Goal: Information Seeking & Learning: Learn about a topic

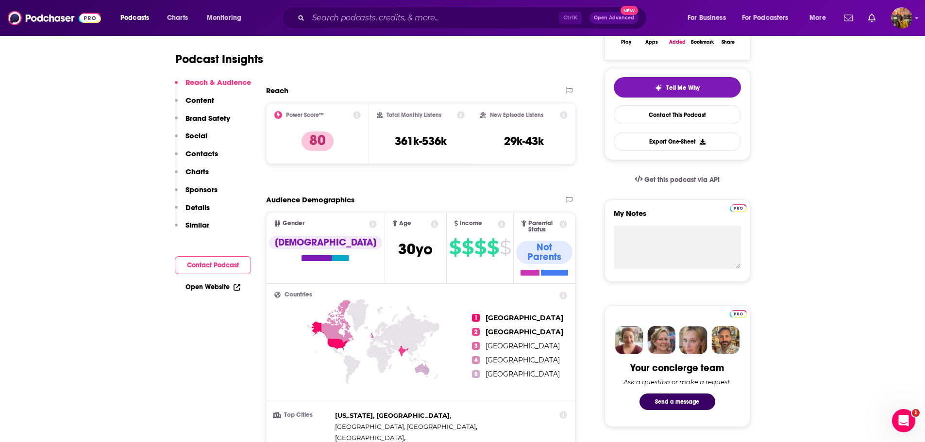
scroll to position [194, 0]
click at [363, 8] on div "Ctrl K Open Advanced New" at bounding box center [464, 18] width 365 height 22
click at [358, 14] on input "Search podcasts, credits, & more..." at bounding box center [433, 18] width 251 height 16
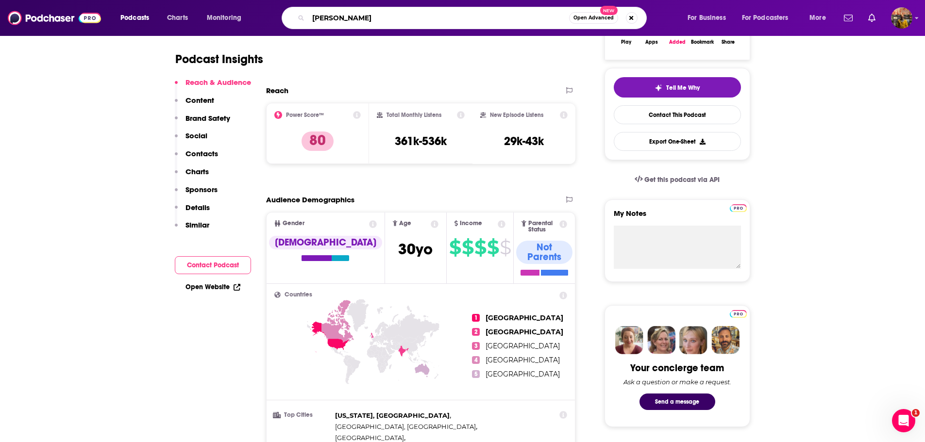
type input "pulse"
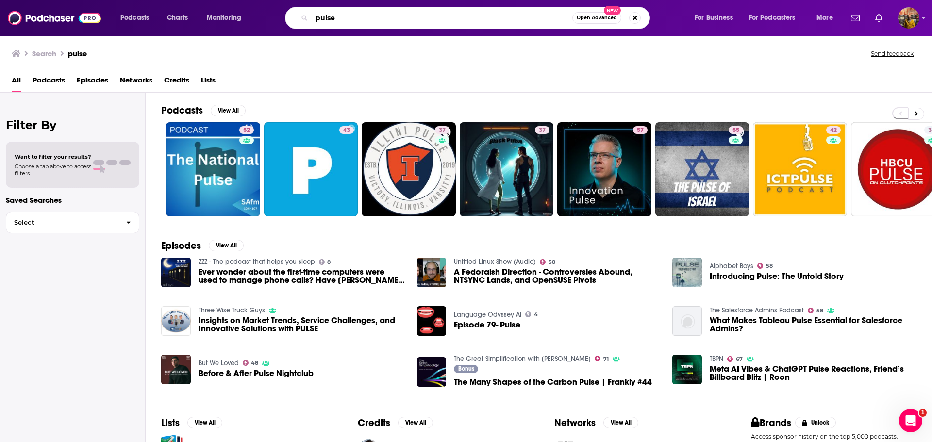
click at [323, 18] on input "pulse" at bounding box center [442, 18] width 261 height 16
type input "n"
paste input "no problem"
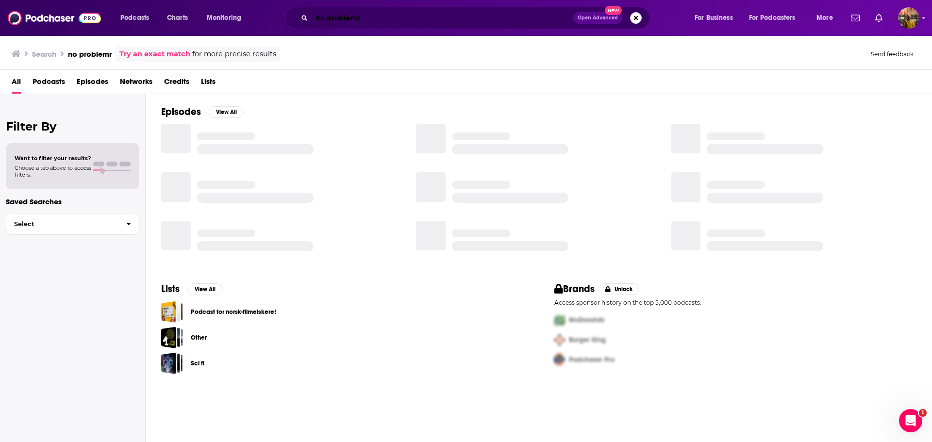
click at [323, 18] on input "no problemr" at bounding box center [443, 18] width 262 height 16
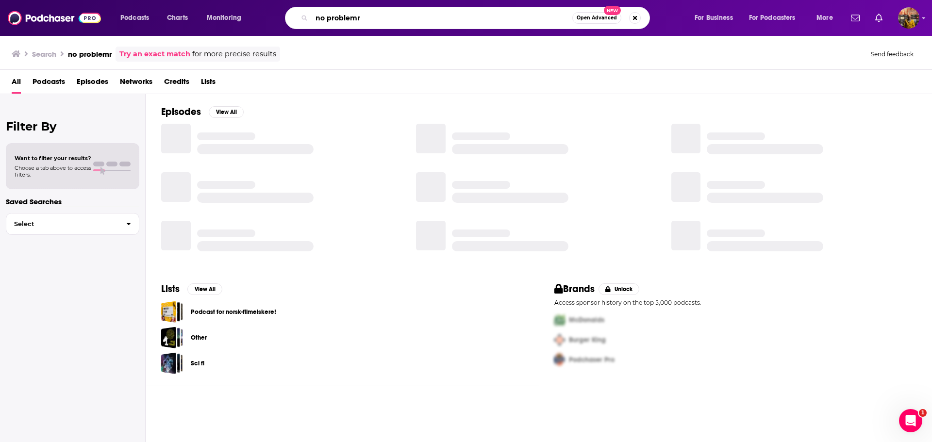
click at [323, 18] on input "no problemr" at bounding box center [442, 18] width 261 height 16
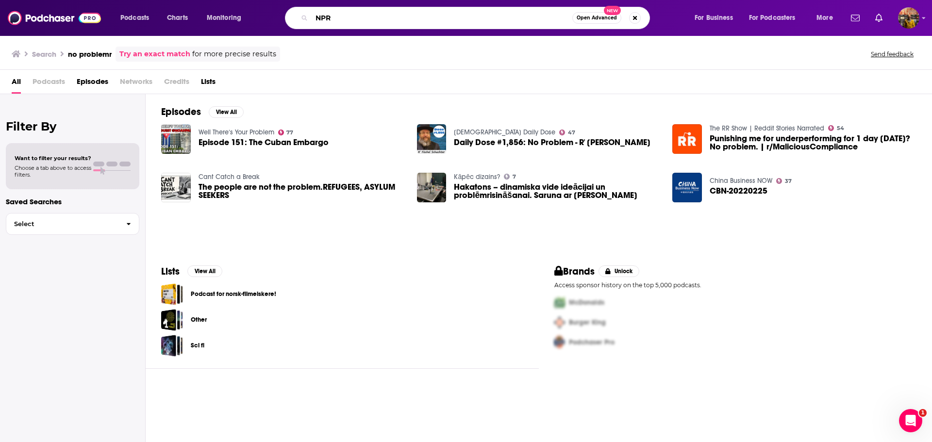
type input "NPR"
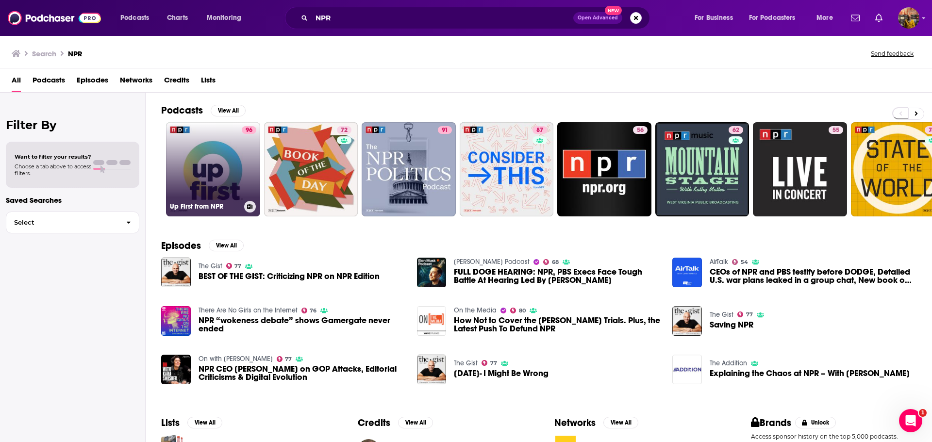
click at [222, 171] on link "96 Up First from NPR" at bounding box center [213, 169] width 94 height 94
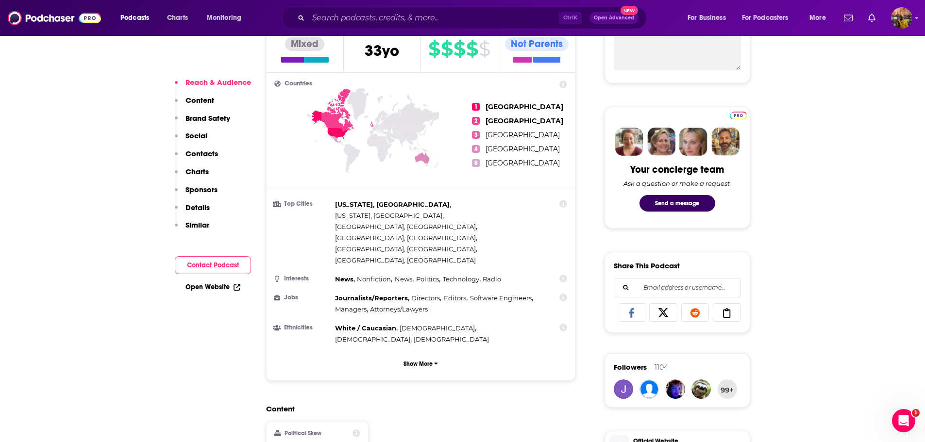
scroll to position [425, 0]
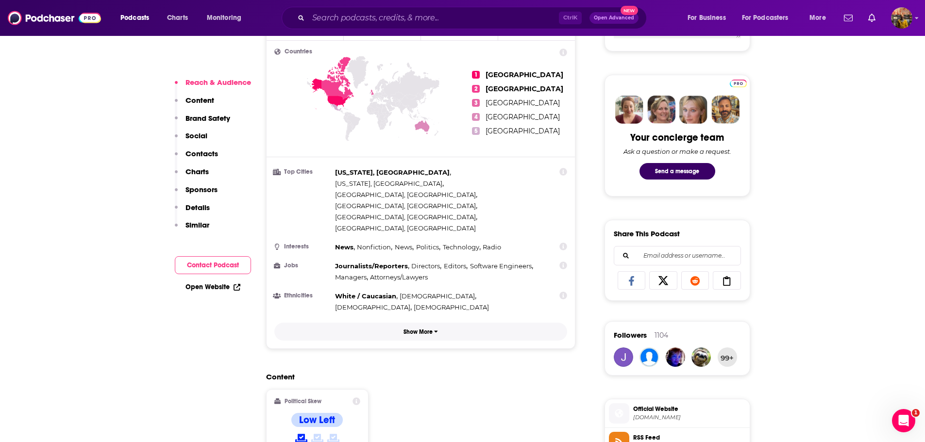
click at [436, 331] on icon "button" at bounding box center [435, 332] width 3 height 2
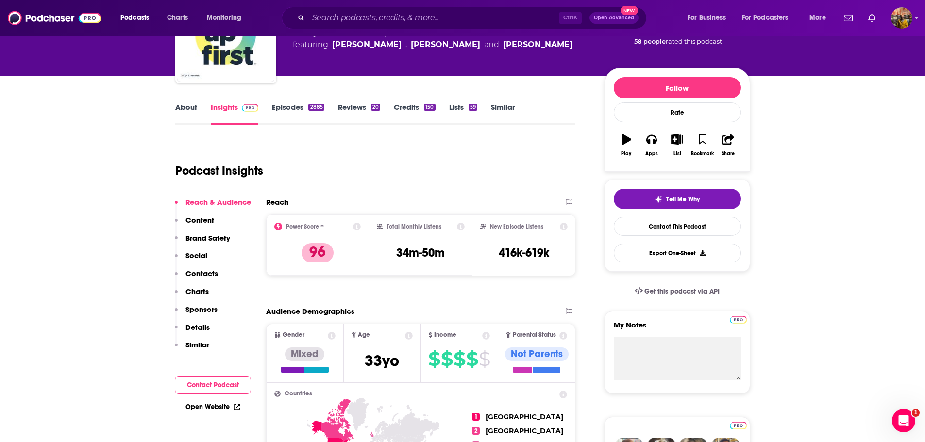
scroll to position [0, 0]
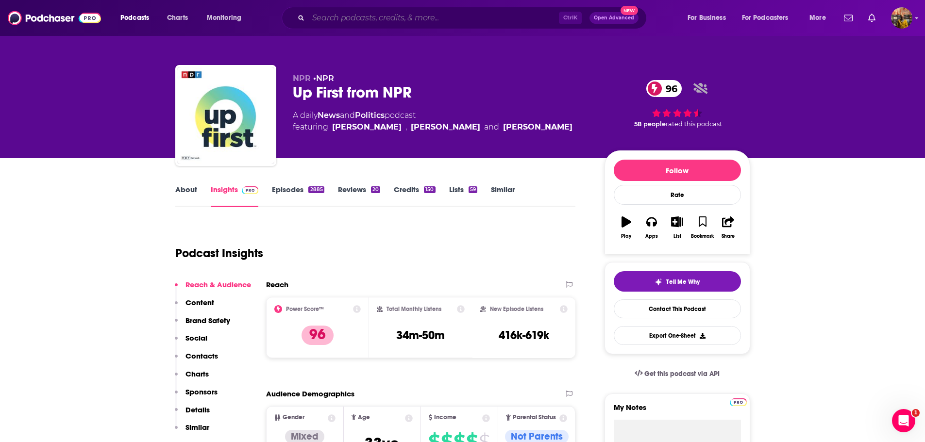
click at [362, 22] on input "Search podcasts, credits, & more..." at bounding box center [433, 18] width 251 height 16
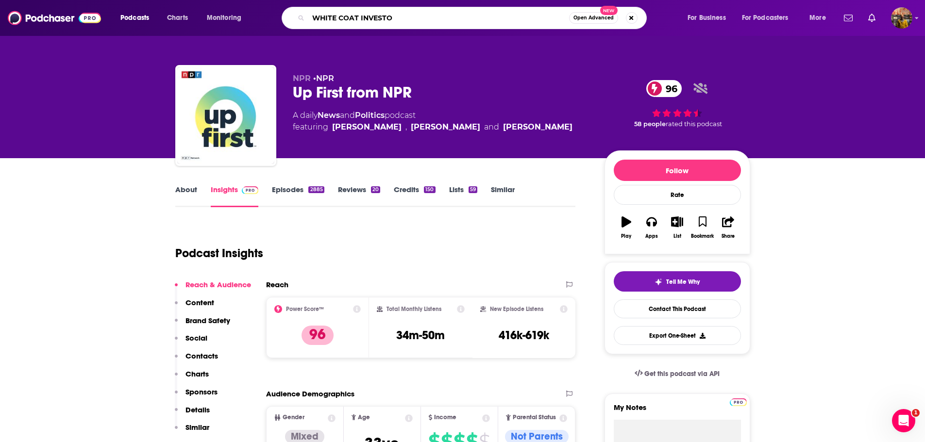
type input "WHITE COAT INVESTOR"
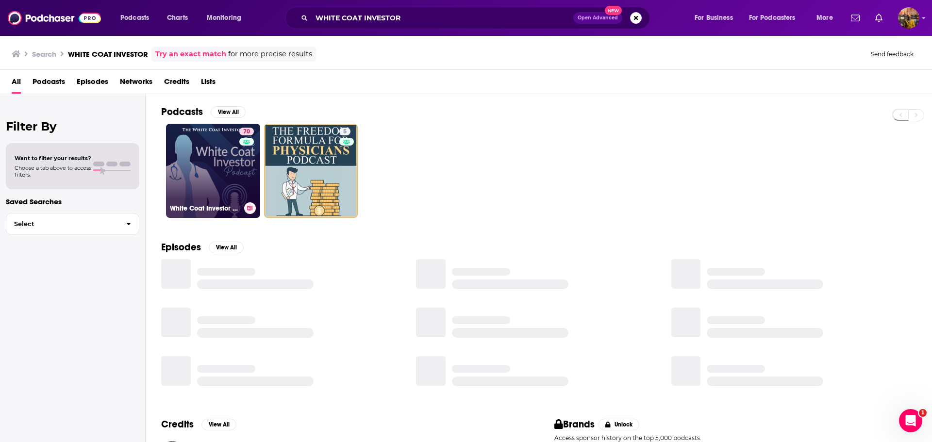
click at [217, 157] on link "70 White Coat Investor Podcast" at bounding box center [213, 171] width 94 height 94
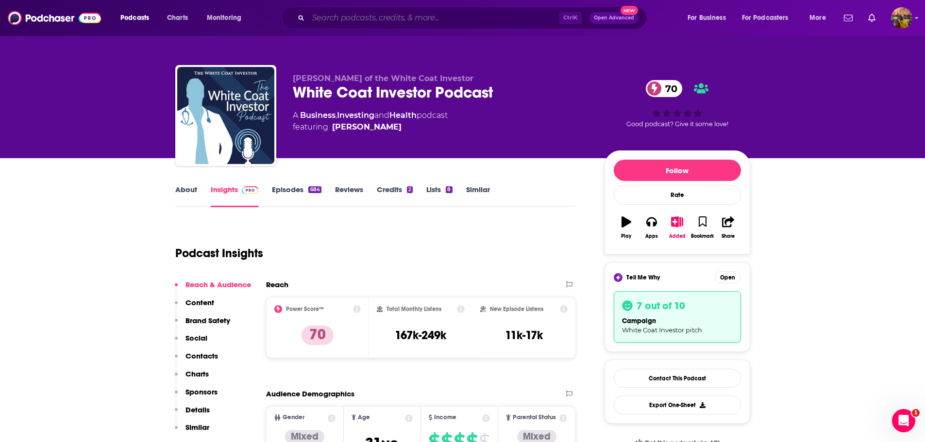
click at [371, 17] on input "Search podcasts, credits, & more..." at bounding box center [433, 18] width 251 height 16
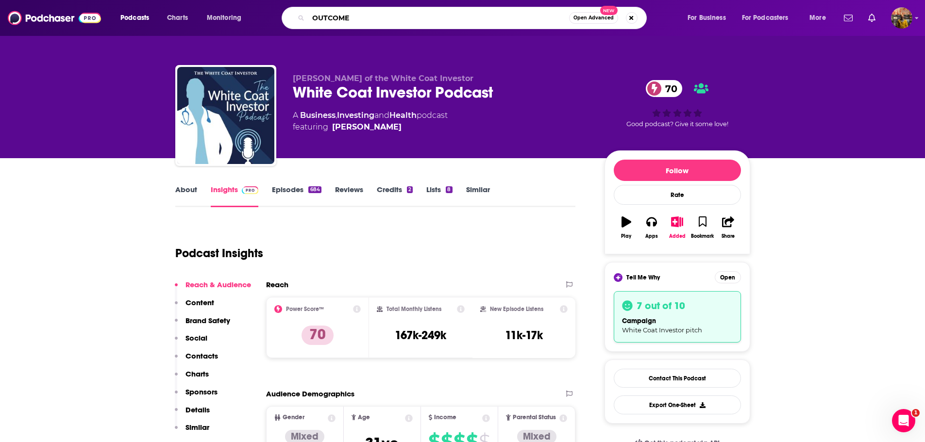
type input "OUTCOMES"
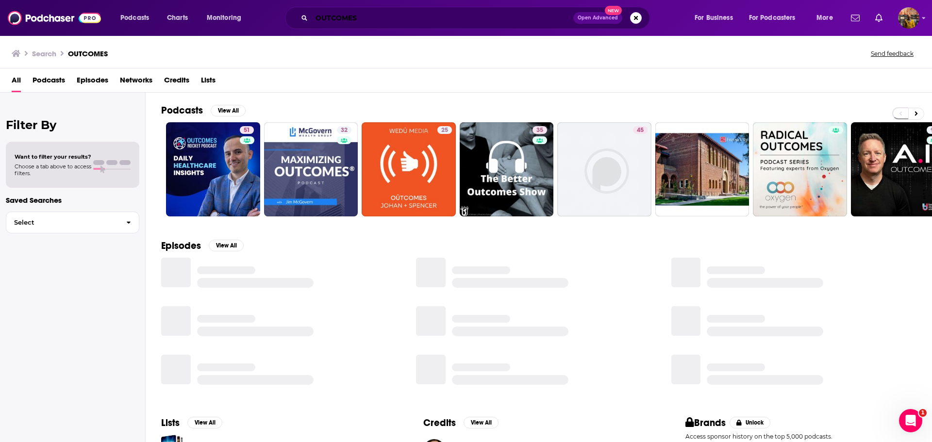
click at [397, 18] on input "OUTCOMES" at bounding box center [443, 18] width 262 height 16
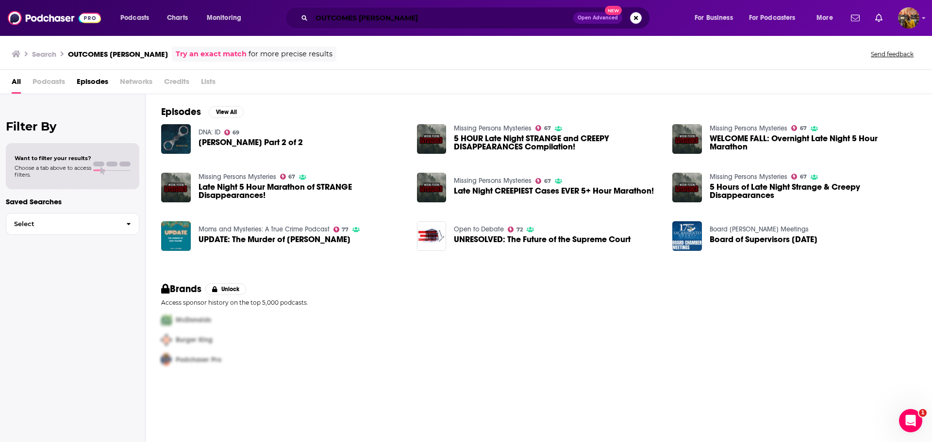
click at [420, 21] on input "OUTCOMES [PERSON_NAME]" at bounding box center [443, 18] width 262 height 16
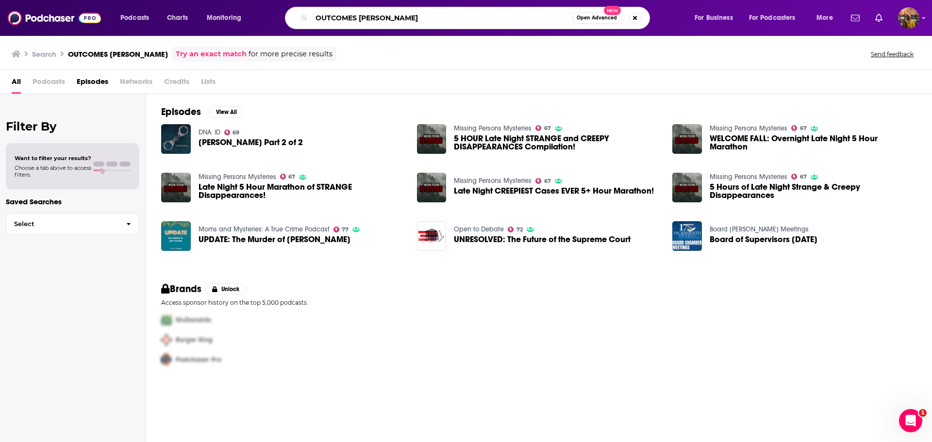
click at [420, 21] on input "OUTCOMES [PERSON_NAME]" at bounding box center [442, 18] width 261 height 16
type input "Outcomes: Where Healthcare"
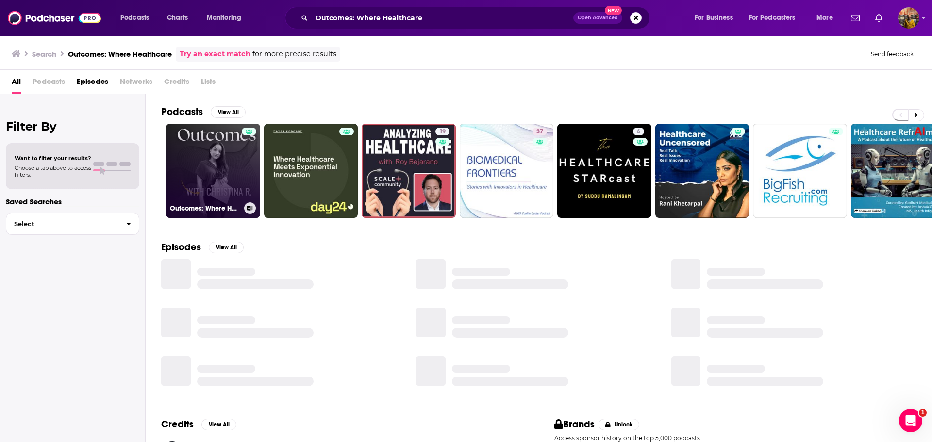
click at [198, 178] on link "Outcomes: Where Healthcare Strategy Meets Social Impact" at bounding box center [213, 171] width 94 height 94
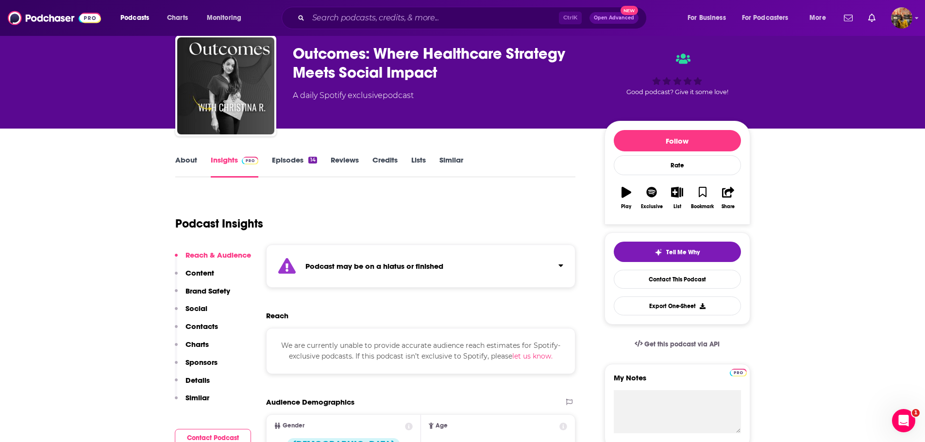
scroll to position [28, 0]
